Goal: Use online tool/utility: Utilize a website feature to perform a specific function

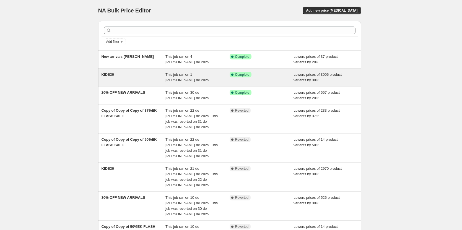
click at [287, 78] on div "Success Complete Complete" at bounding box center [261, 77] width 64 height 11
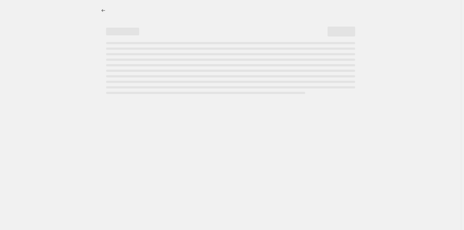
select select "percentage"
select select "collection"
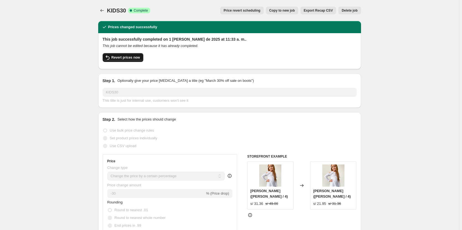
click at [135, 59] on span "Revert prices now" at bounding box center [125, 57] width 28 height 4
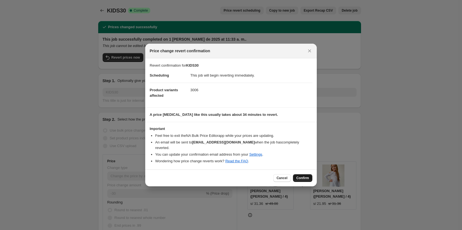
click at [300, 176] on span "Confirm" at bounding box center [302, 178] width 13 height 4
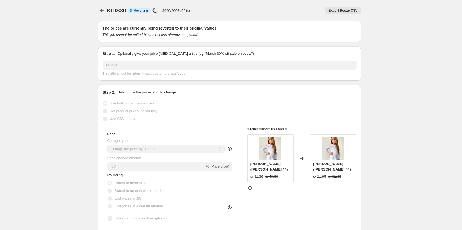
select select "percentage"
select select "collection"
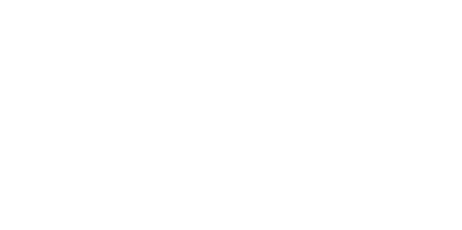
select select "percentage"
select select "collection"
